Goal: Information Seeking & Learning: Find specific page/section

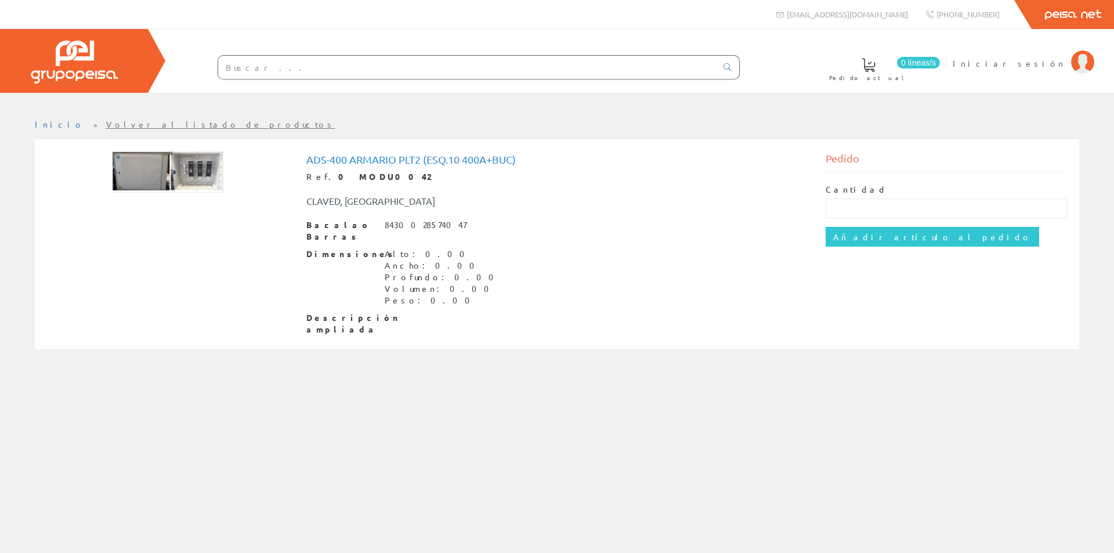
click at [154, 178] on img at bounding box center [167, 172] width 111 height 42
click at [453, 160] on font "Ads-400 Armario Plt2 (esq.10 400a+buc)" at bounding box center [410, 159] width 209 height 12
click at [325, 319] on font "Descripción ampliada" at bounding box center [353, 323] width 94 height 22
click at [320, 312] on font "Descripción ampliada" at bounding box center [353, 323] width 94 height 22
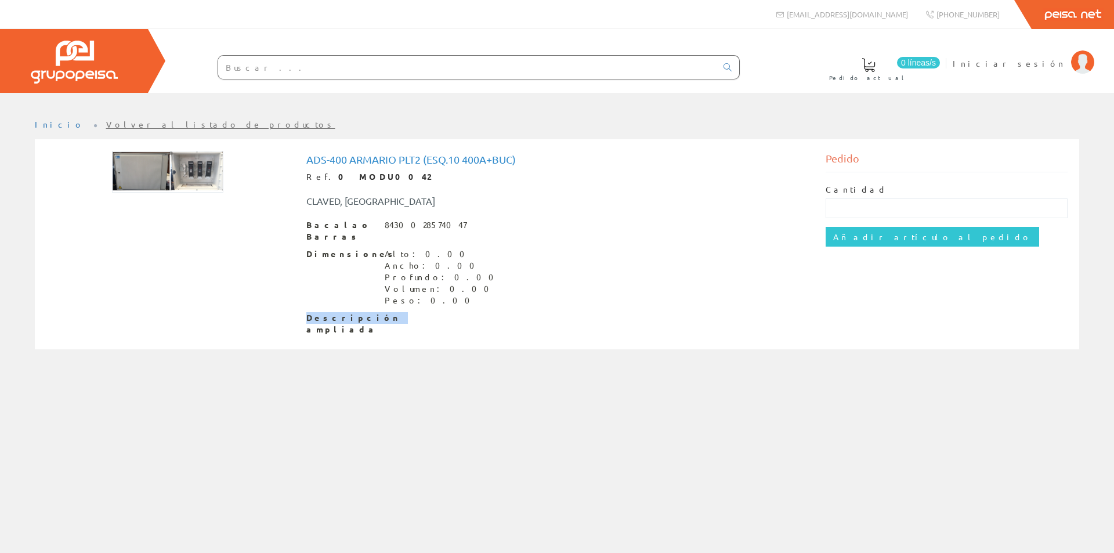
click at [130, 127] on font "Volver al listado de productos" at bounding box center [220, 124] width 229 height 10
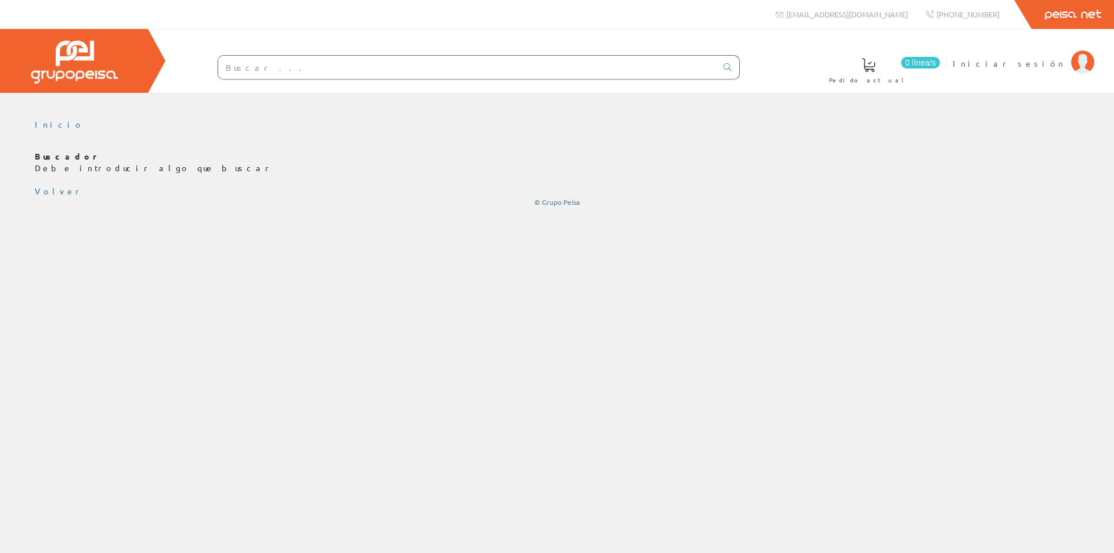
click at [250, 69] on input "text" at bounding box center [467, 67] width 498 height 23
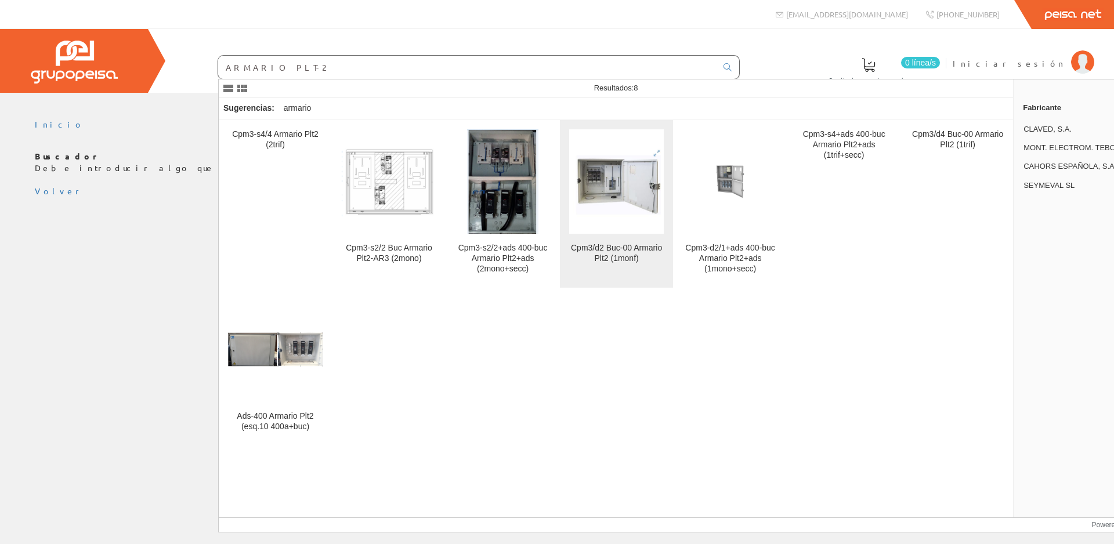
type input "ARMARIO PLT-2"
click at [610, 187] on img at bounding box center [616, 181] width 95 height 73
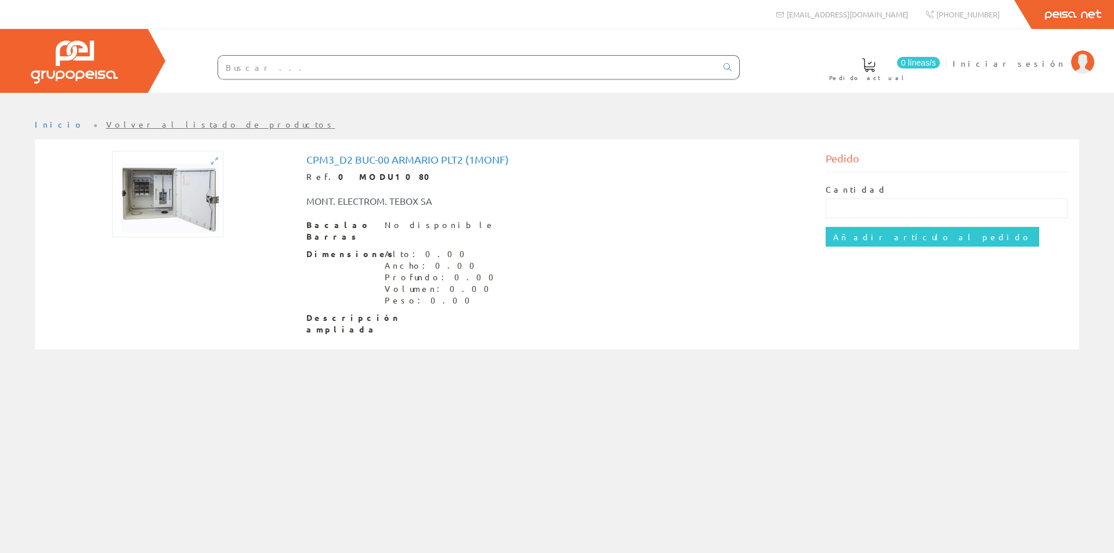
click at [170, 196] on img at bounding box center [167, 194] width 111 height 86
click at [198, 211] on img at bounding box center [167, 194] width 111 height 86
click at [251, 64] on input "text" at bounding box center [467, 67] width 498 height 23
